Goal: Navigation & Orientation: Find specific page/section

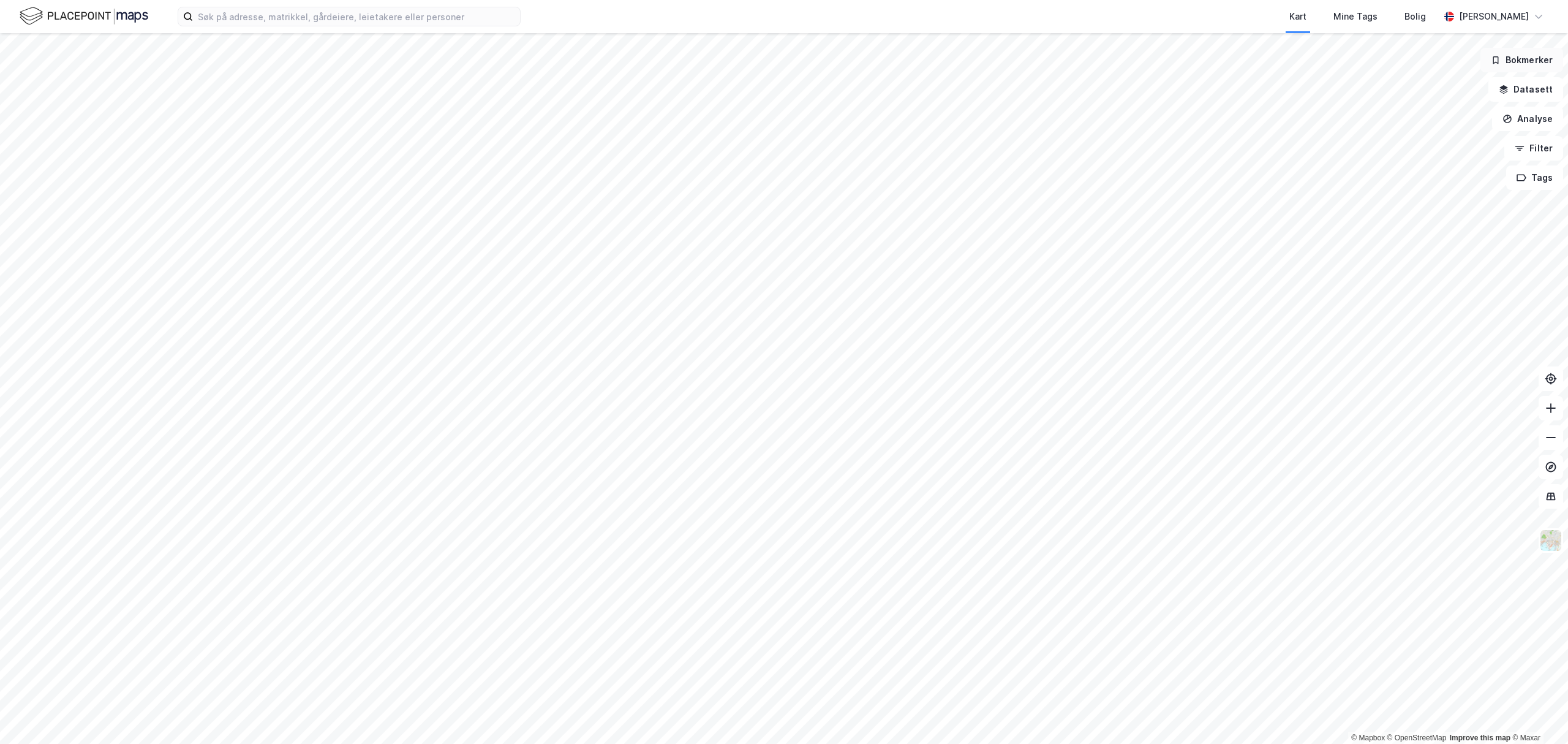
click at [1508, 62] on button "Bokmerker" at bounding box center [1521, 60] width 82 height 24
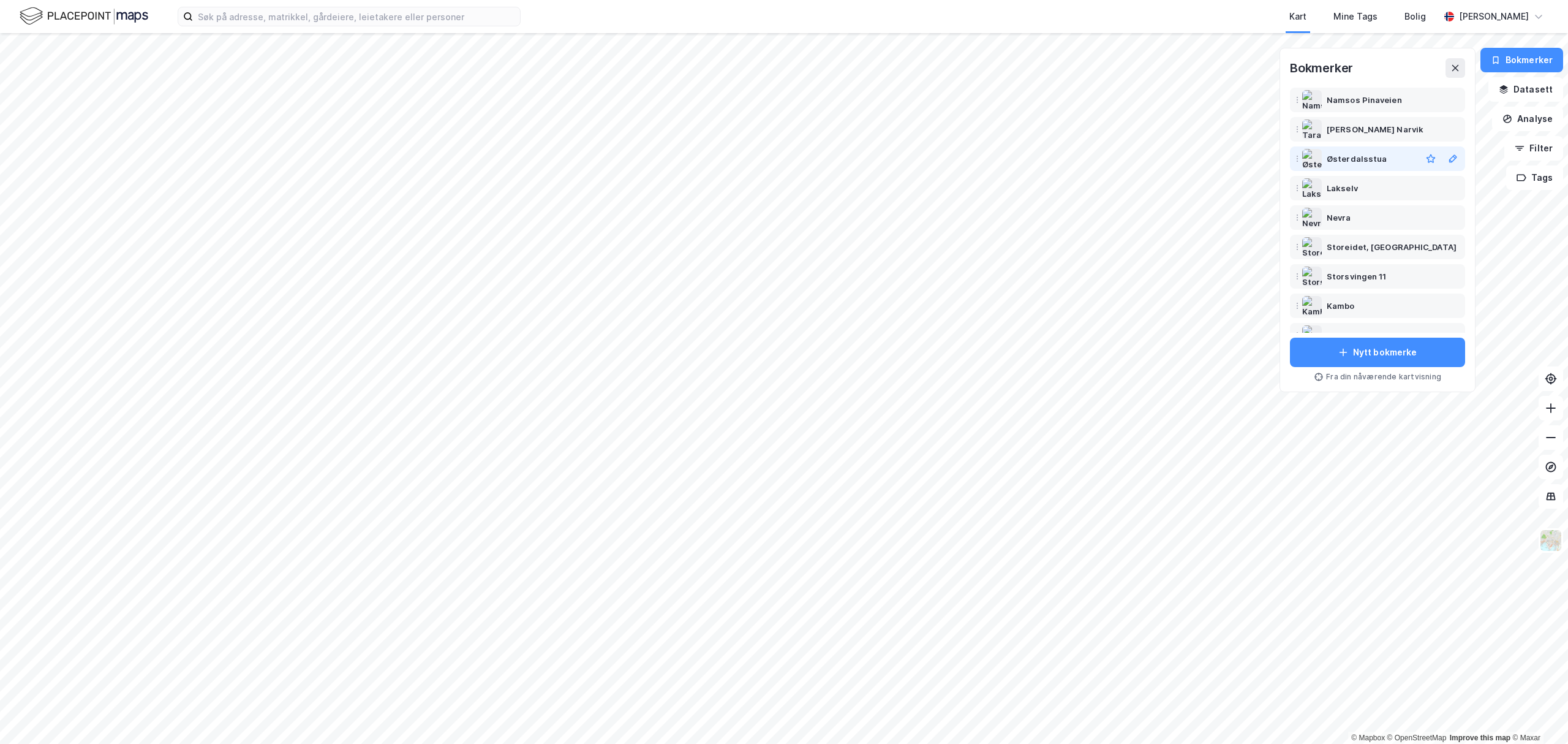
click at [1362, 155] on div "Østerdalsstua" at bounding box center [1356, 159] width 60 height 15
